Goal: Task Accomplishment & Management: Complete application form

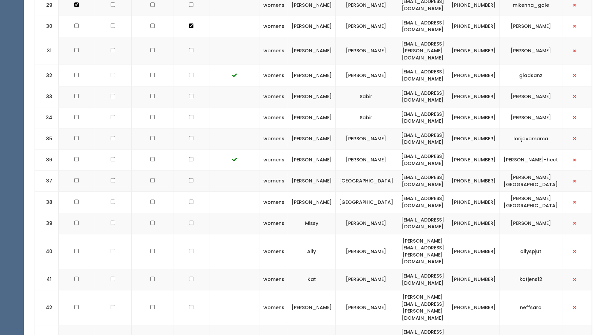
scroll to position [971, 0]
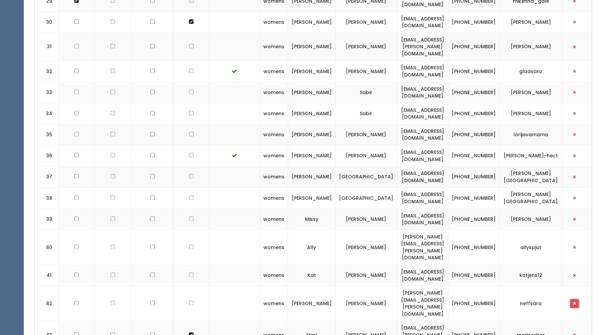
click at [576, 301] on span "button" at bounding box center [575, 303] width 3 height 4
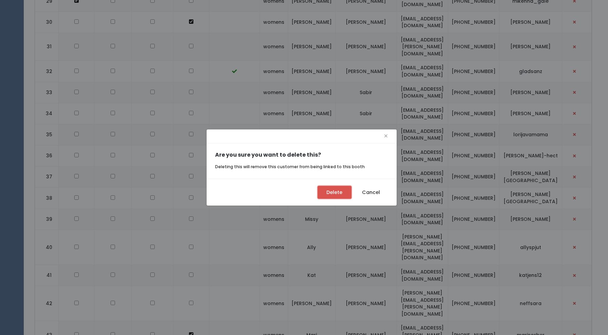
click at [335, 189] on button "Delete" at bounding box center [335, 192] width 34 height 13
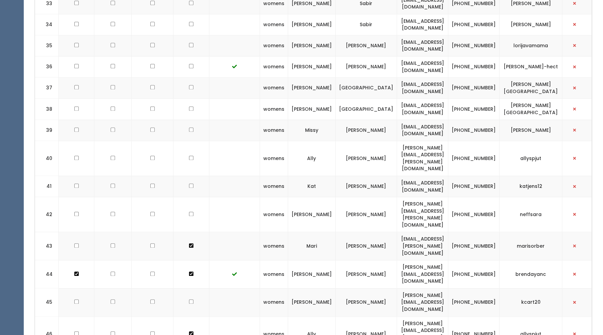
scroll to position [1056, 0]
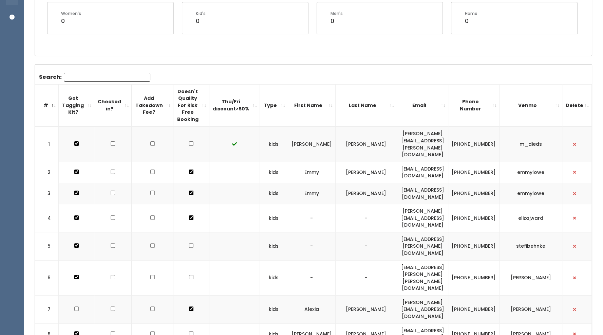
scroll to position [152, 0]
click at [260, 183] on td at bounding box center [234, 193] width 51 height 21
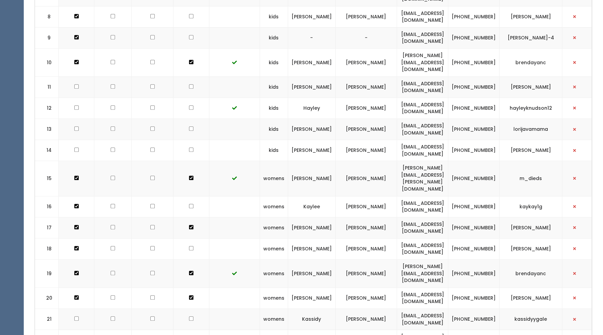
scroll to position [493, 0]
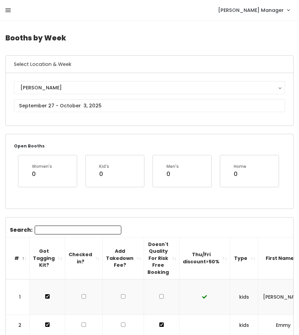
click at [7, 11] on icon at bounding box center [7, 10] width 5 height 6
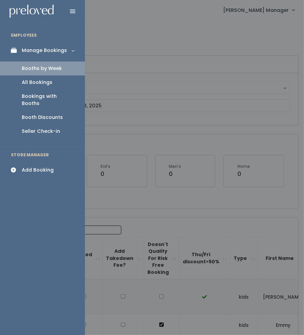
click at [38, 166] on div "Add Booking" at bounding box center [38, 169] width 32 height 7
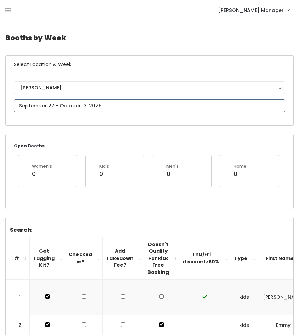
click at [35, 102] on input "text" at bounding box center [149, 105] width 271 height 13
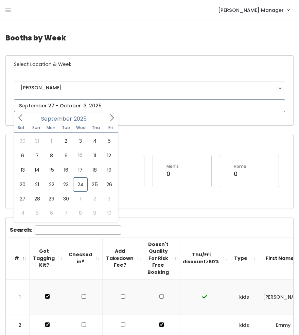
click at [111, 116] on icon at bounding box center [112, 117] width 4 height 7
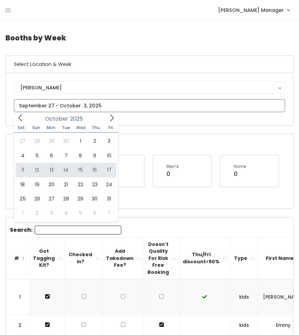
type input "October 11 to October 17"
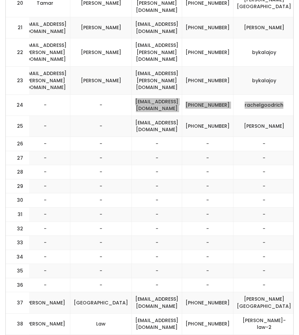
scroll to position [642, 0]
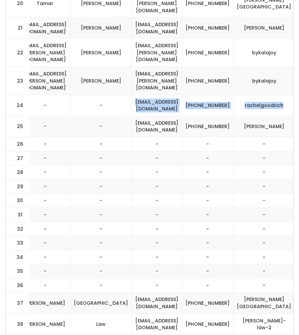
click at [233, 95] on td "[PHONE_NUMBER]" at bounding box center [207, 105] width 51 height 21
drag, startPoint x: 236, startPoint y: 57, endPoint x: 217, endPoint y: 51, distance: 20.5
click at [217, 95] on td "[PHONE_NUMBER]" at bounding box center [207, 105] width 51 height 21
copy td "[PHONE_NUMBER]"
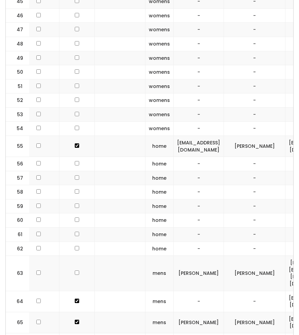
scroll to position [0, 83]
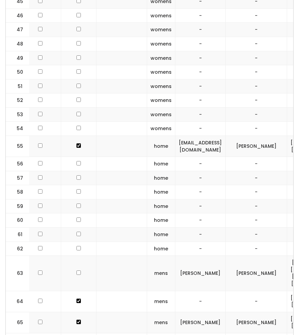
click at [76, 161] on input "checkbox" at bounding box center [78, 163] width 4 height 4
checkbox input "true"
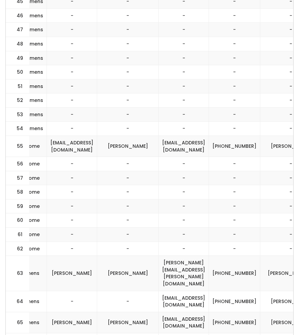
scroll to position [0, 212]
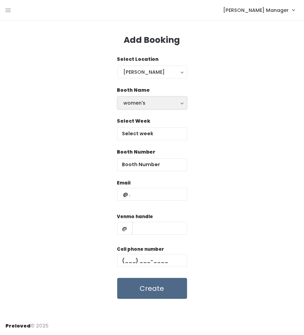
click at [142, 107] on button "women's" at bounding box center [152, 102] width 70 height 13
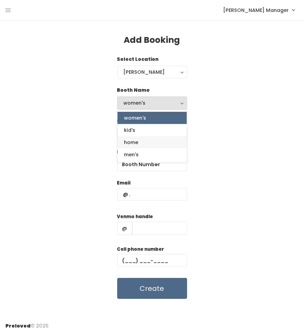
click at [139, 143] on link "home" at bounding box center [151, 142] width 69 height 12
select select "home"
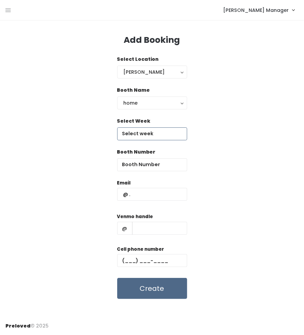
click at [140, 134] on input "text" at bounding box center [152, 133] width 70 height 13
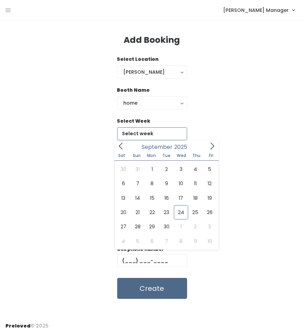
click at [213, 144] on icon at bounding box center [211, 145] width 7 height 7
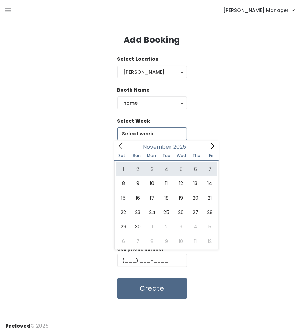
click at [120, 146] on icon at bounding box center [120, 145] width 7 height 7
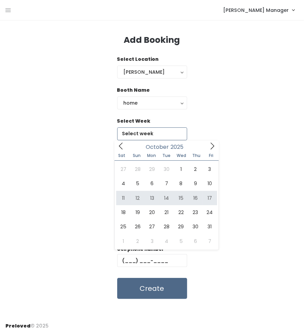
type input "October 11 to October 17"
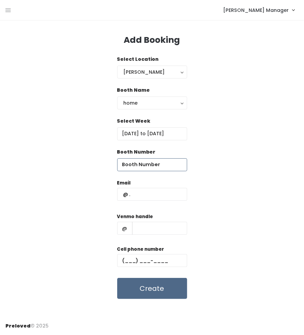
click at [151, 166] on input "number" at bounding box center [152, 164] width 70 height 13
type input "56"
click at [151, 192] on input "text" at bounding box center [152, 194] width 70 height 13
paste input "rachelgoodrich15@gmail.com (801) 671-0813 rachelgoodrich"
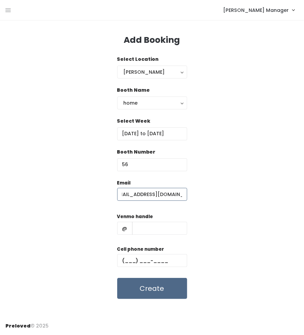
scroll to position [0, 14]
type input "rachelgoodrich15@gmail.com"
click at [168, 229] on input "text" at bounding box center [159, 228] width 55 height 13
paste input "rachelgoodrich15@gmail.com (801) 671-0813 rachelgoodrich"
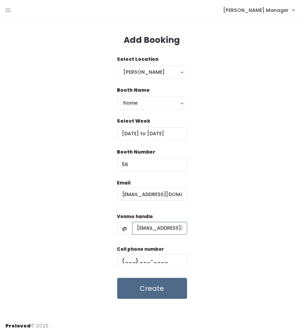
scroll to position [0, 113]
click at [145, 230] on input "rachelgoodrich15@gmail.com (801) 671-0813 rachelgoodrich" at bounding box center [159, 228] width 55 height 13
type input "rachelgoodrich"
click at [152, 261] on input "text" at bounding box center [152, 260] width 70 height 13
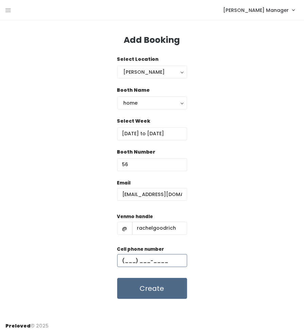
paste input "(158) 016-7108"
type input "(158) 016-7108"
click at [230, 240] on div "Email rachelgoodrich15@gmail.com Venmo handle @ rachelgoodrich Cell phone numbe…" at bounding box center [151, 239] width 293 height 120
drag, startPoint x: 162, startPoint y: 260, endPoint x: 117, endPoint y: 259, distance: 44.8
click at [117, 259] on input "(158) 016-7108" at bounding box center [152, 260] width 70 height 13
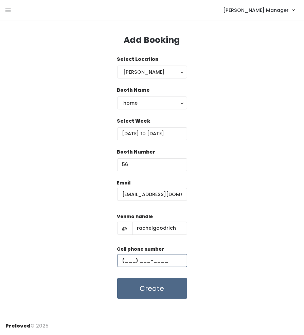
paste input "(801) 671-0813"
type input "(801) 671-0813"
click at [136, 230] on input "rachelgoodrich" at bounding box center [159, 228] width 55 height 13
click at [266, 211] on div "Email rachelgoodrich15@gmail.com Venmo handle @ rachelgoodrich Cell phone numbe…" at bounding box center [151, 239] width 293 height 120
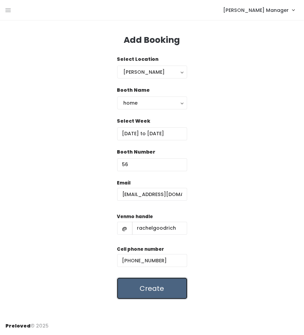
click at [156, 291] on button "Create" at bounding box center [152, 288] width 70 height 21
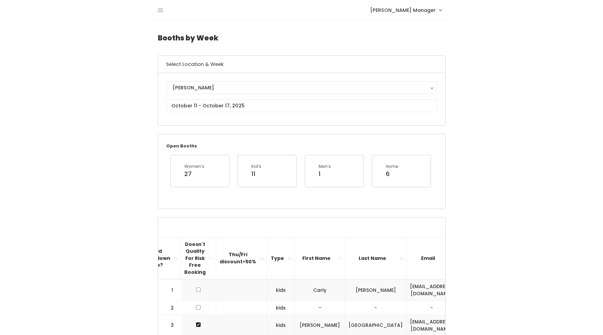
scroll to position [0, 54]
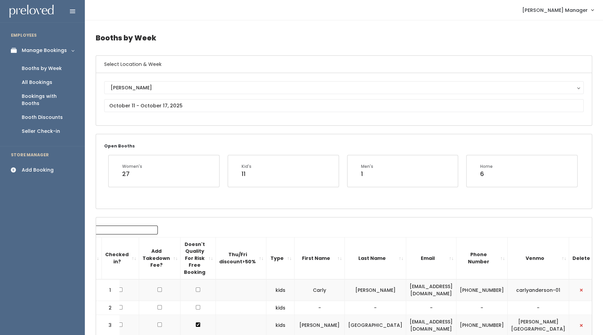
click at [39, 70] on div "Booths by Week" at bounding box center [42, 68] width 40 height 7
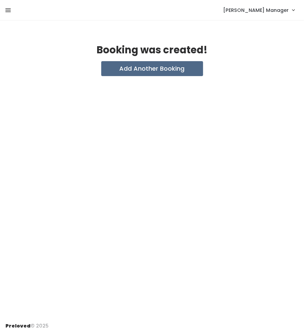
click at [6, 11] on icon at bounding box center [7, 10] width 5 height 6
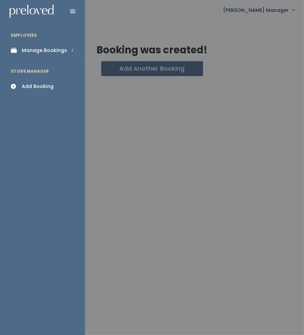
click at [34, 52] on div "Manage Bookings" at bounding box center [44, 50] width 45 height 7
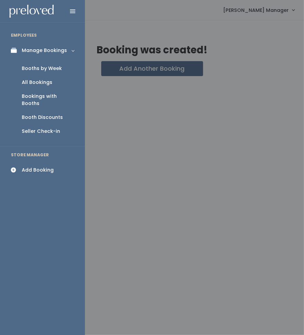
click at [40, 68] on div "Booths by Week" at bounding box center [42, 68] width 40 height 7
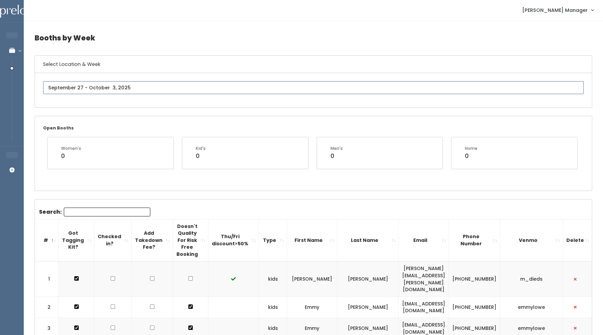
click at [106, 86] on input "text" at bounding box center [313, 87] width 541 height 13
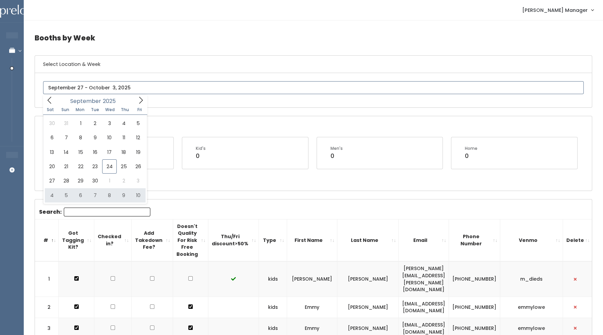
type input "October 4 to October 10"
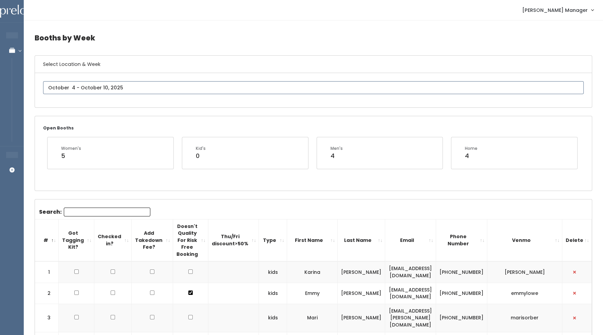
click at [175, 91] on input "text" at bounding box center [313, 87] width 541 height 13
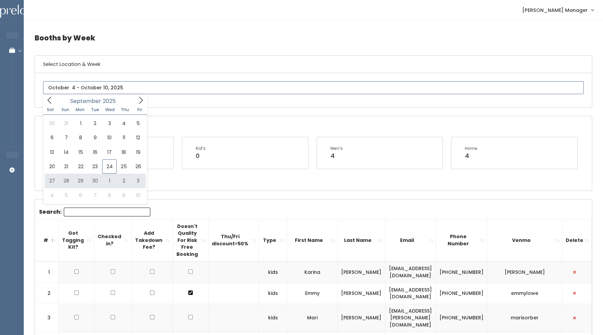
type input "[DATE] to [DATE]"
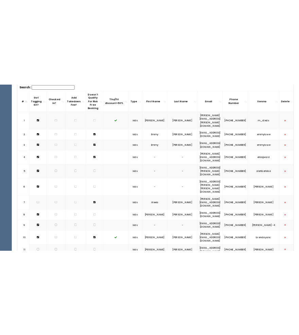
scroll to position [1219, 0]
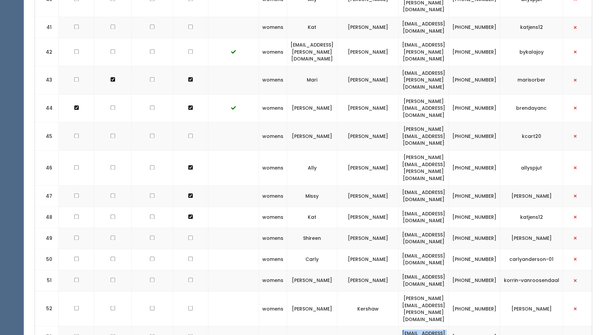
drag, startPoint x: 477, startPoint y: 165, endPoint x: 407, endPoint y: 163, distance: 70.0
click at [407, 326] on td "[EMAIL_ADDRESS][DOMAIN_NAME]" at bounding box center [424, 336] width 50 height 21
copy td "[EMAIL_ADDRESS][DOMAIN_NAME]"
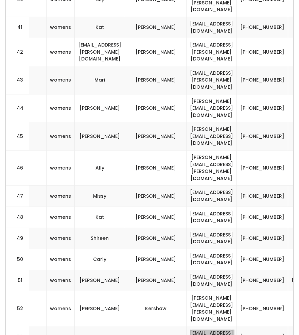
scroll to position [0, 189]
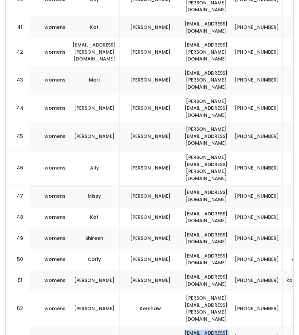
click at [218, 326] on td "[EMAIL_ADDRESS][DOMAIN_NAME]" at bounding box center [206, 336] width 50 height 21
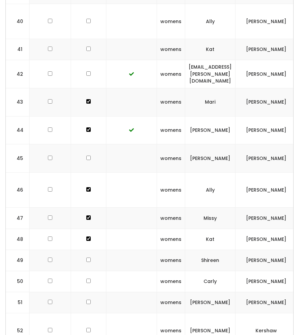
scroll to position [0, 63]
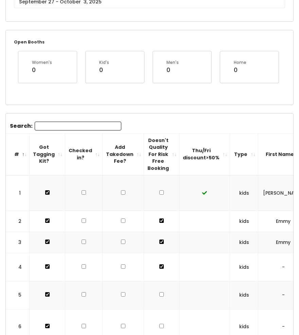
scroll to position [73, 0]
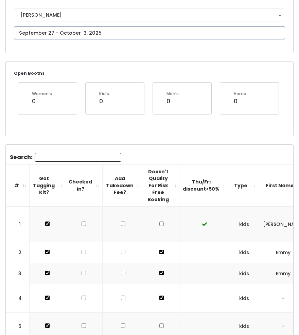
click at [121, 36] on input "text" at bounding box center [149, 32] width 271 height 13
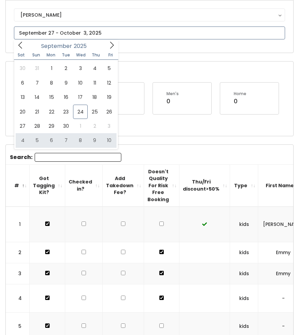
type input "[DATE] to [DATE]"
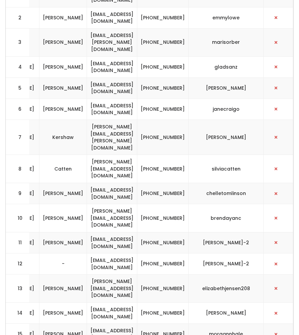
scroll to position [0, 272]
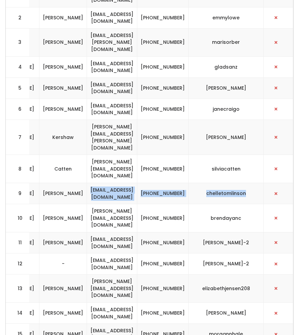
drag, startPoint x: 274, startPoint y: 162, endPoint x: 103, endPoint y: 172, distance: 171.4
click at [103, 183] on tr "9 kids Michelle Tomlinson chelleandgary@gmail.com (801) 859-3211 chelletomlinson" at bounding box center [15, 193] width 556 height 21
copy tr "chelleandgary@gmail.com (801) 859-3211 chelletomlinson"
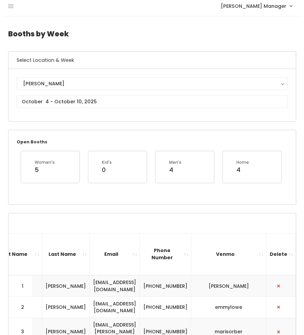
scroll to position [0, 0]
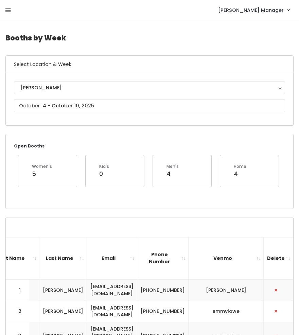
click at [5, 9] on icon at bounding box center [7, 10] width 5 height 6
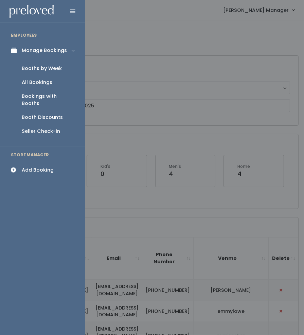
click at [38, 166] on div "Add Booking" at bounding box center [38, 169] width 32 height 7
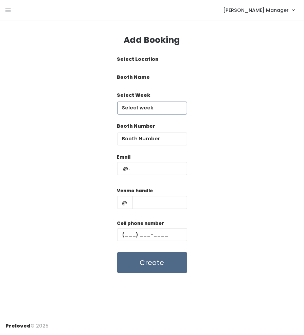
click at [171, 109] on body "EMPLOYEES Manage Bookings Booths by Week All Bookings Bookings with Booths Boot…" at bounding box center [152, 167] width 304 height 335
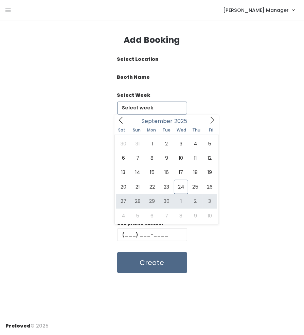
type input "[DATE] to [DATE]"
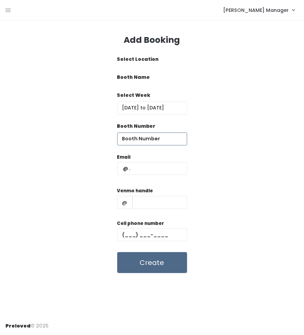
click at [163, 140] on input "number" at bounding box center [152, 138] width 70 height 13
type input "53"
click at [167, 166] on input "text" at bounding box center [152, 168] width 70 height 13
paste input "[EMAIL_ADDRESS][DOMAIN_NAME] [PHONE_NUMBER] chelletomlinson"
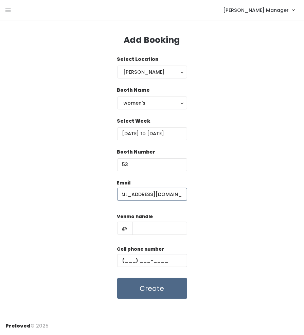
scroll to position [0, 7]
type input "[EMAIL_ADDRESS][DOMAIN_NAME]"
click at [163, 234] on input "text" at bounding box center [159, 228] width 55 height 13
paste input "[EMAIL_ADDRESS][DOMAIN_NAME] [PHONE_NUMBER] chelletomlinson"
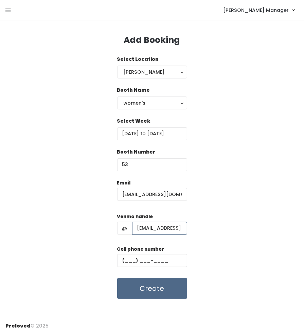
scroll to position [0, 105]
click at [142, 228] on input "[EMAIL_ADDRESS][DOMAIN_NAME] [PHONE_NUMBER] chelletomlinson" at bounding box center [159, 228] width 55 height 13
type input "chelletomlinson"
click at [157, 256] on input "text" at bounding box center [152, 260] width 70 height 13
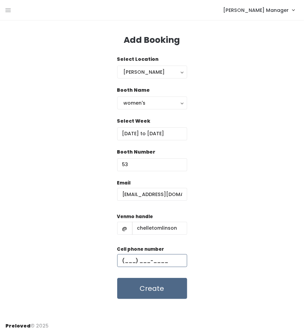
paste input "[PHONE_NUMBER]"
type input "[PHONE_NUMBER]"
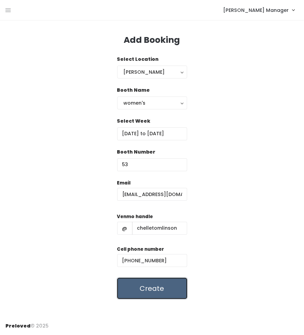
click at [162, 292] on button "Create" at bounding box center [152, 288] width 70 height 21
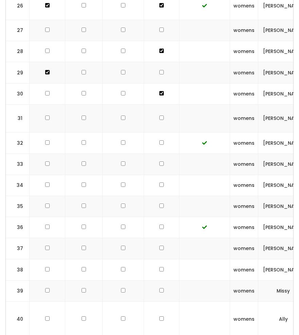
scroll to position [948, 0]
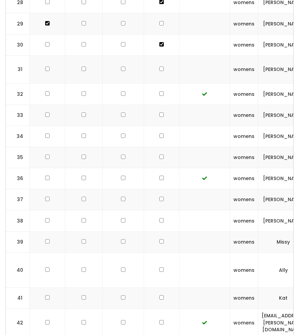
checkbox input "true"
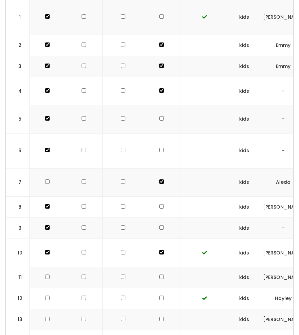
scroll to position [0, 0]
